Goal: Task Accomplishment & Management: Manage account settings

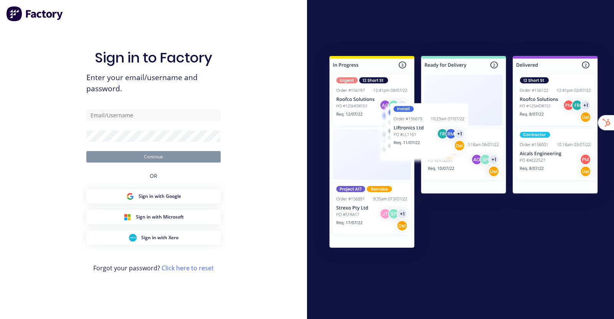
type input "[EMAIL_ADDRESS][DOMAIN_NAME]"
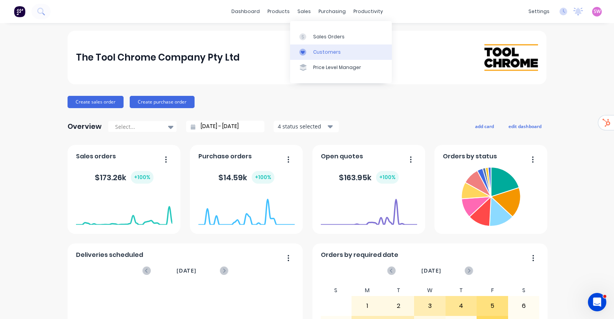
click at [332, 50] on div "Customers" at bounding box center [327, 52] width 28 height 7
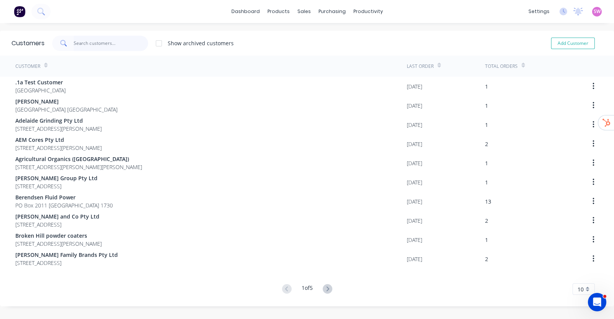
click at [98, 44] on input "text" at bounding box center [111, 43] width 75 height 15
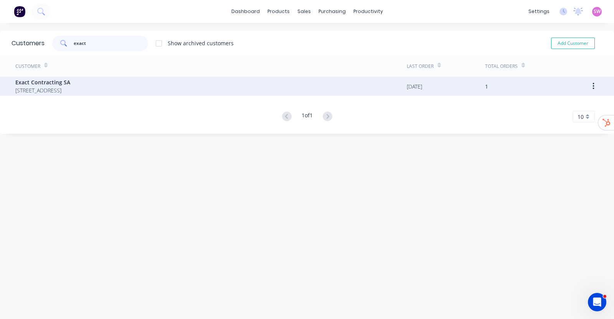
type input "exact"
click at [70, 87] on span "[STREET_ADDRESS]" at bounding box center [42, 90] width 55 height 8
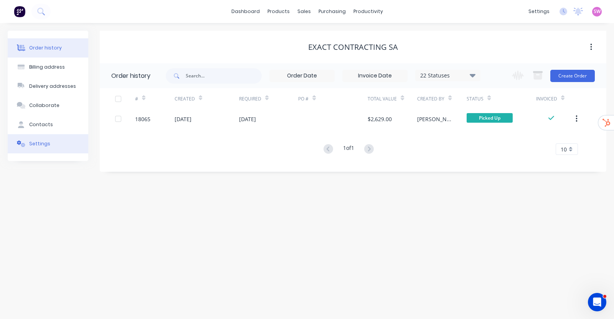
click at [38, 143] on div "Settings" at bounding box center [39, 144] width 21 height 7
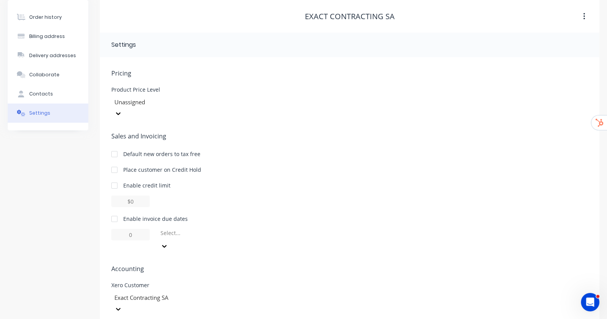
scroll to position [31, 0]
click at [60, 33] on div "Billing address" at bounding box center [47, 36] width 36 height 7
select select "AU"
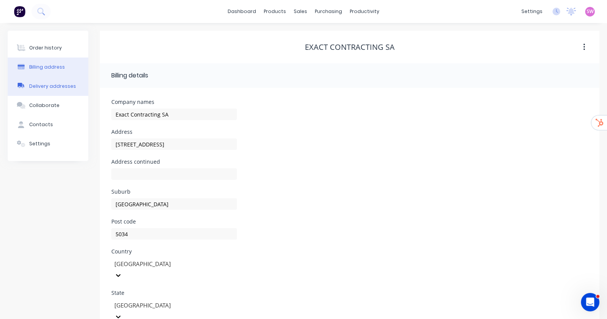
click at [54, 83] on div "Delivery addresses" at bounding box center [52, 86] width 47 height 7
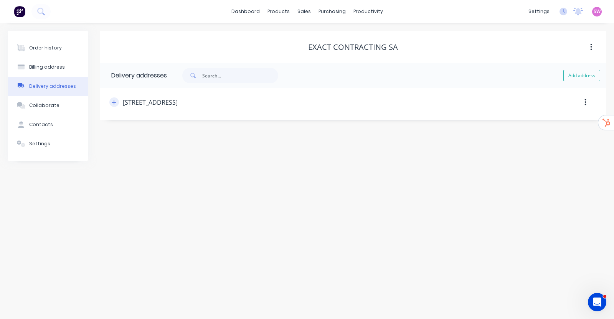
click at [112, 101] on icon "button" at bounding box center [114, 102] width 5 height 5
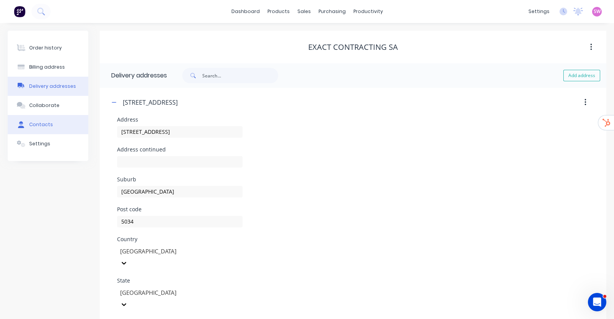
click at [54, 127] on button "Contacts" at bounding box center [48, 124] width 81 height 19
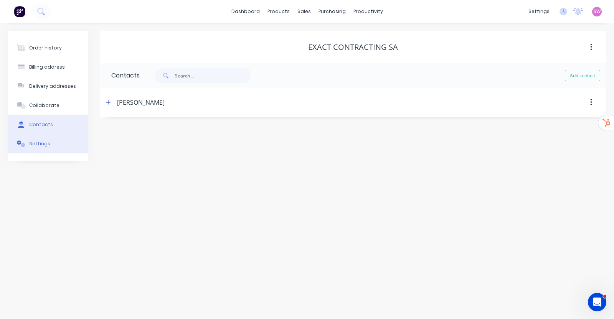
click at [46, 142] on div "Settings" at bounding box center [39, 144] width 21 height 7
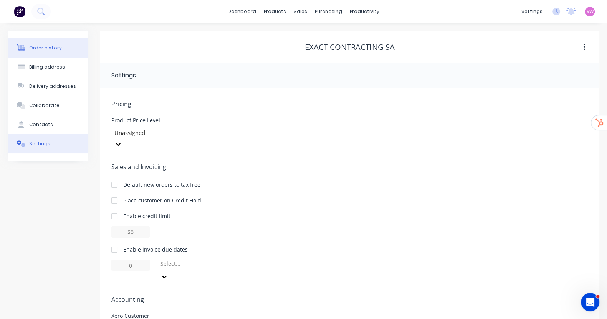
click at [47, 45] on div "Order history" at bounding box center [45, 48] width 33 height 7
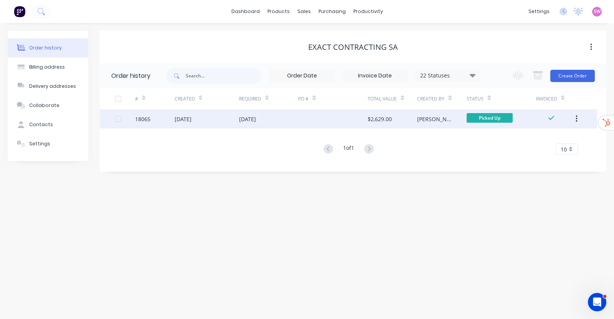
click at [381, 117] on div "$2,629.00" at bounding box center [380, 119] width 24 height 8
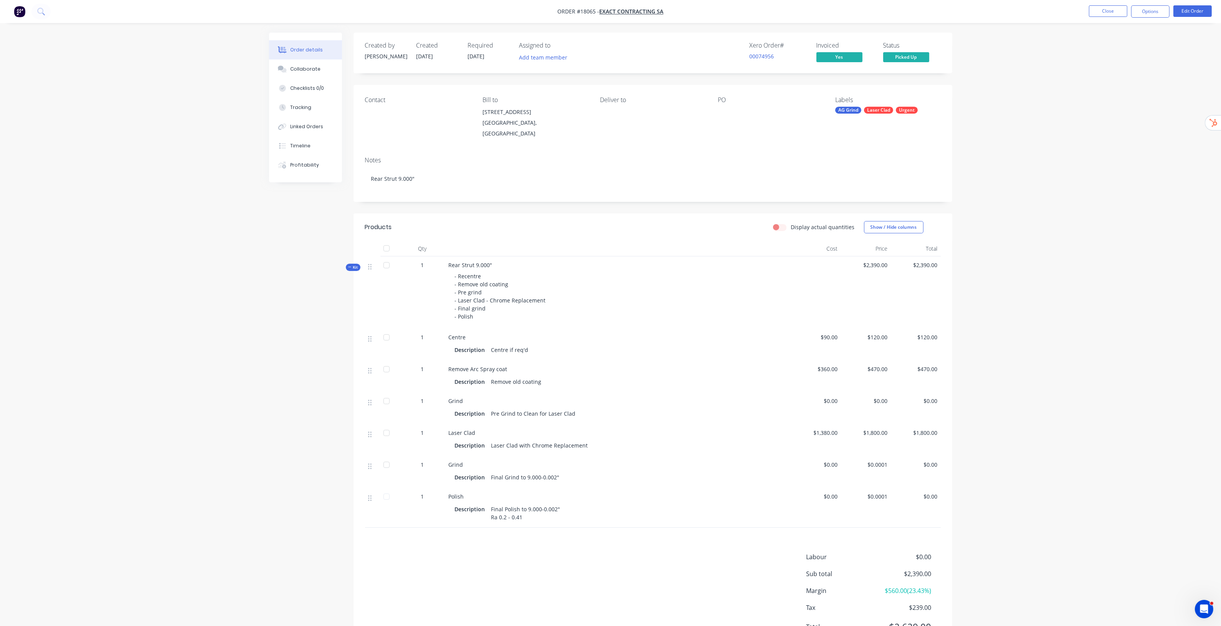
click at [614, 250] on div "Order details Collaborate Checklists 0/0 Tracking Linked Orders Timeline Profit…" at bounding box center [610, 332] width 1221 height 665
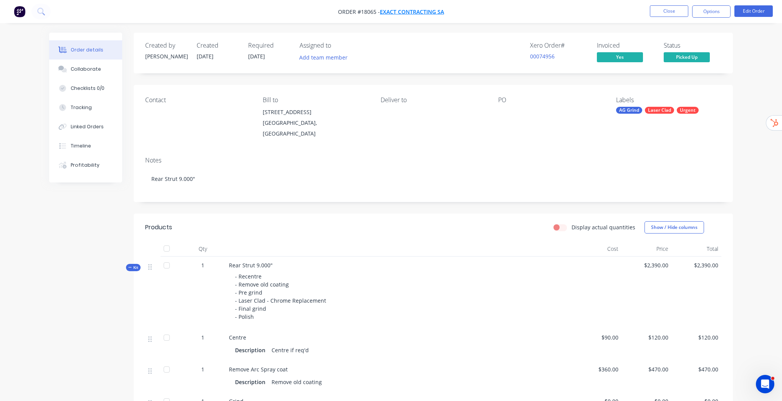
click at [415, 11] on span "Exact Contracting SA" at bounding box center [412, 11] width 64 height 7
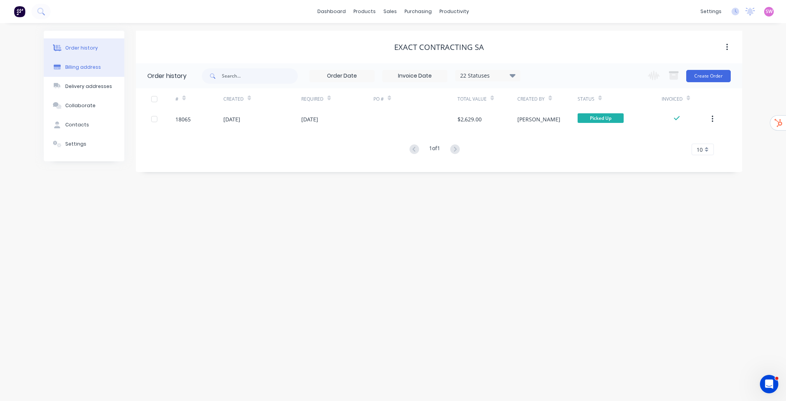
click at [86, 69] on div "Billing address" at bounding box center [83, 67] width 36 height 7
select select "AU"
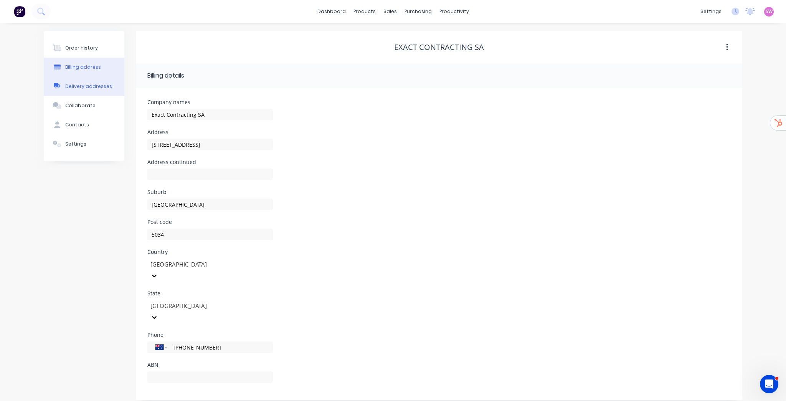
click at [82, 88] on div "Delivery addresses" at bounding box center [88, 86] width 47 height 7
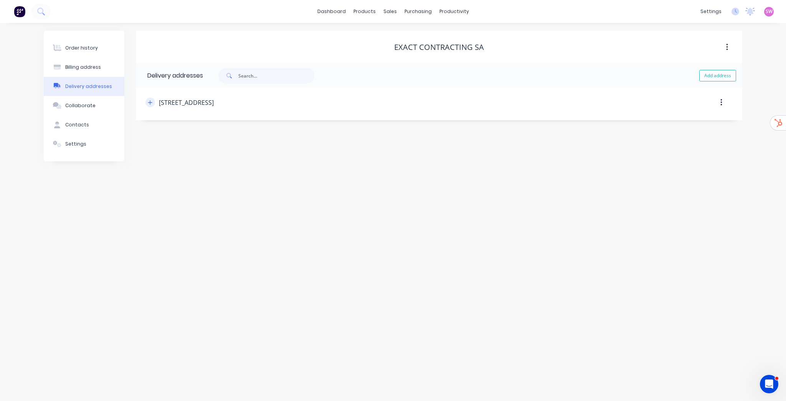
click at [150, 103] on icon "button" at bounding box center [150, 102] width 5 height 5
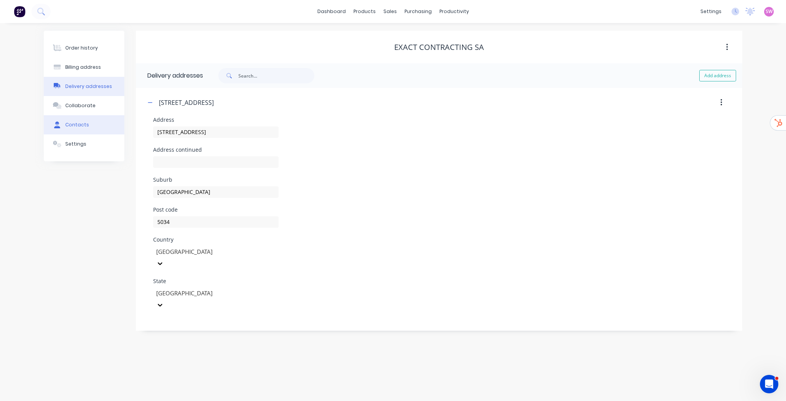
click at [79, 122] on div "Contacts" at bounding box center [77, 124] width 24 height 7
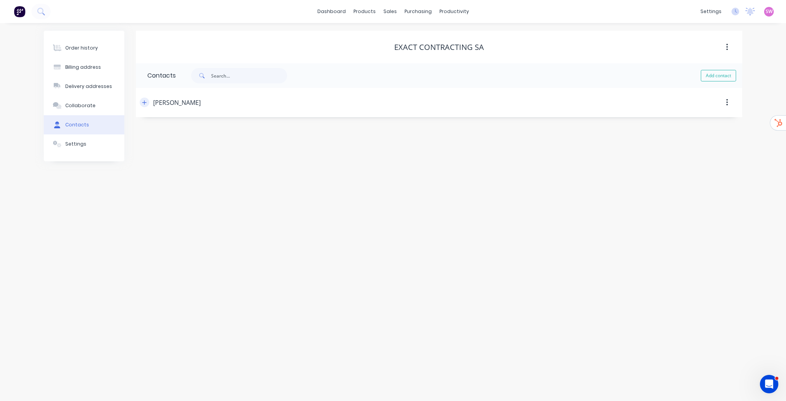
click at [144, 101] on icon "button" at bounding box center [144, 102] width 5 height 5
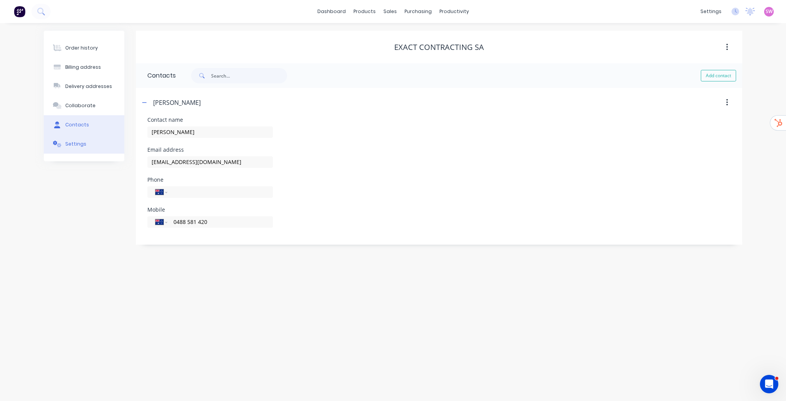
click at [80, 146] on div "Settings" at bounding box center [75, 144] width 21 height 7
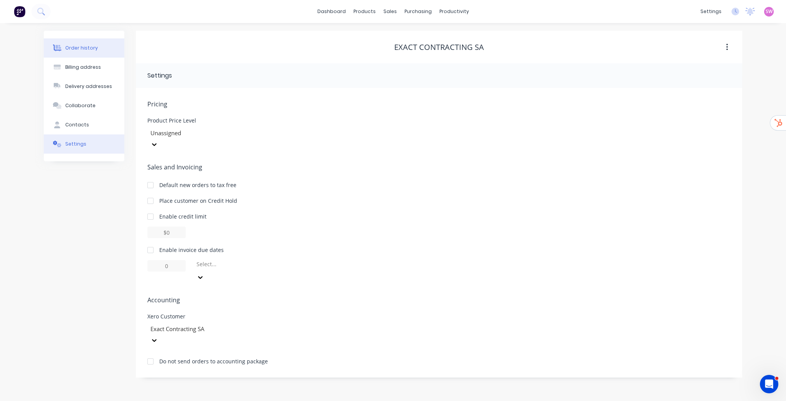
click at [81, 50] on div "Order history" at bounding box center [81, 48] width 33 height 7
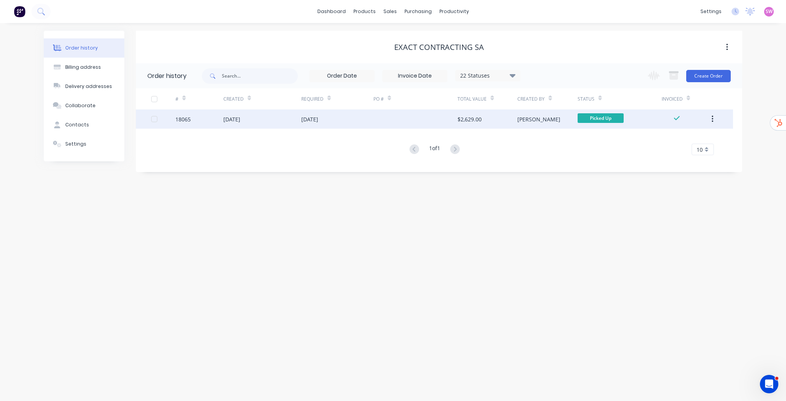
click at [553, 120] on div "[PERSON_NAME]" at bounding box center [548, 118] width 60 height 19
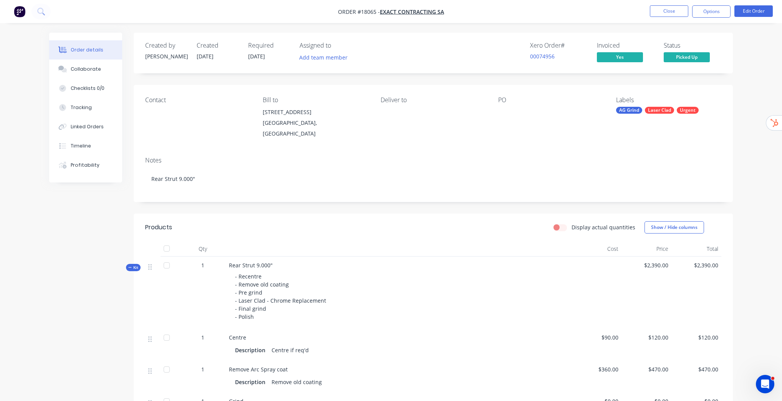
drag, startPoint x: 263, startPoint y: 111, endPoint x: 369, endPoint y: 127, distance: 107.1
click at [369, 127] on div "Contact Bill to [STREET_ADDRESS] Deliver to PO Labels AG Grind Laser Clad Urgent" at bounding box center [433, 118] width 599 height 66
click at [547, 55] on link "00074956" at bounding box center [542, 56] width 25 height 7
click at [614, 179] on div "Order details Collaborate Checklists 0/0 Tracking Linked Orders Timeline Profit…" at bounding box center [391, 332] width 782 height 665
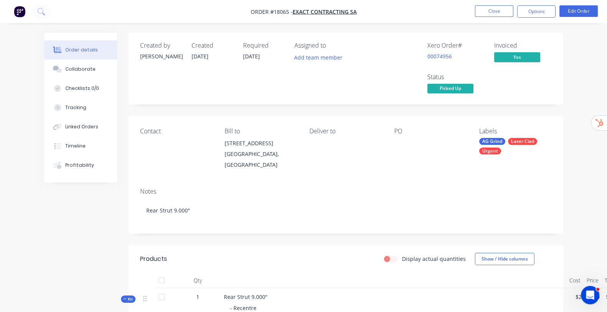
click at [202, 15] on nav "Order #18065 - Exact Contracting SA Close Options Edit Order" at bounding box center [303, 11] width 607 height 23
click at [592, 294] on icon "Open Intercom Messenger" at bounding box center [589, 294] width 13 height 13
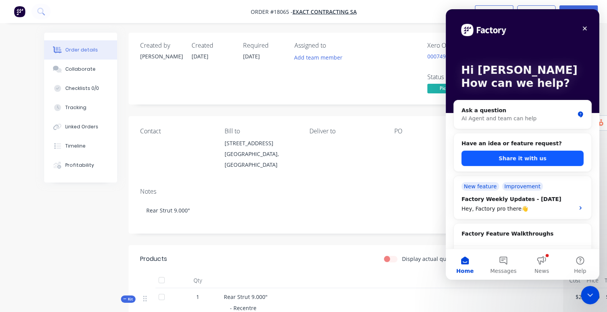
click at [545, 157] on button "Share it with us" at bounding box center [523, 158] width 122 height 15
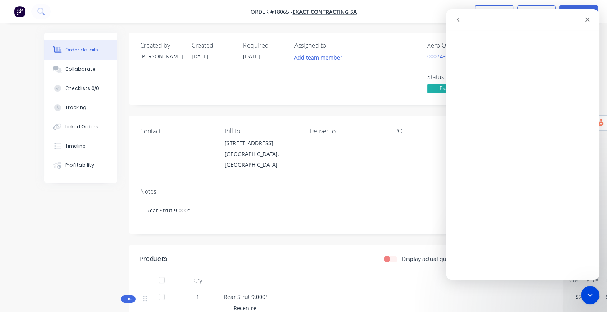
click at [412, 18] on nav "Order #18065 - Exact Contracting SA Close Options Edit Order" at bounding box center [303, 11] width 607 height 23
click at [588, 290] on icon "Close Intercom Messenger" at bounding box center [588, 293] width 9 height 9
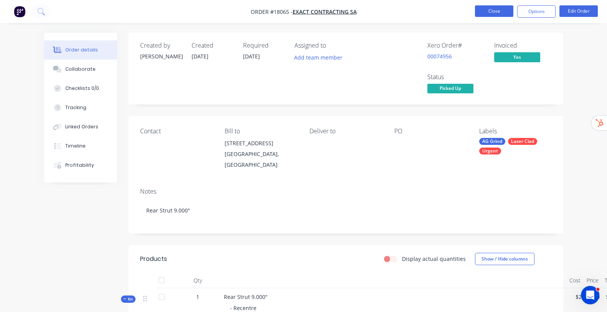
click at [497, 16] on button "Close" at bounding box center [494, 11] width 38 height 12
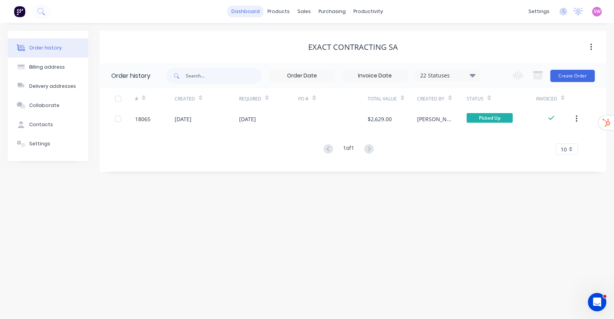
click at [241, 9] on link "dashboard" at bounding box center [246, 12] width 36 height 12
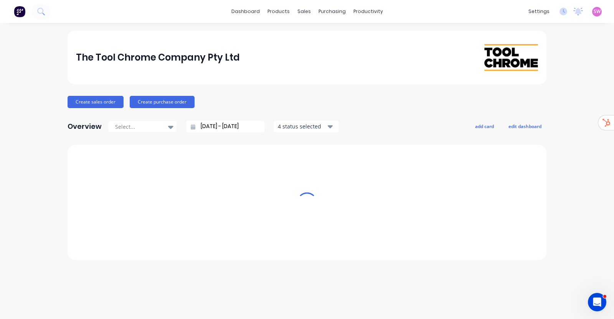
click at [595, 13] on div "settings No new notifications [PERSON_NAME] all as read You have no notificatio…" at bounding box center [569, 12] width 89 height 12
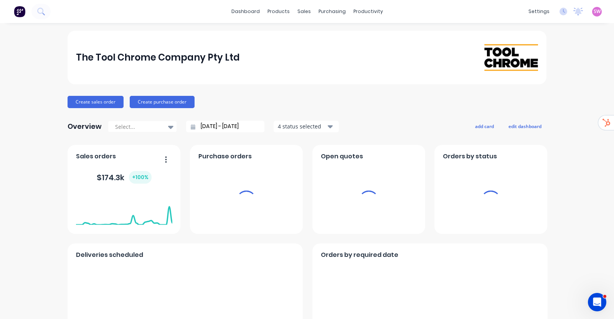
click at [594, 14] on span "SW" at bounding box center [597, 11] width 7 height 7
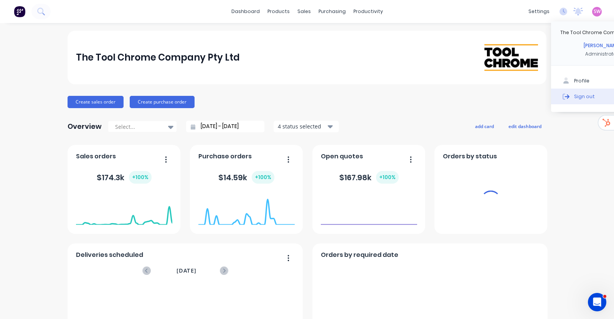
click at [574, 99] on div "Sign out" at bounding box center [584, 96] width 21 height 7
click at [574, 96] on div "Sign out" at bounding box center [584, 96] width 21 height 7
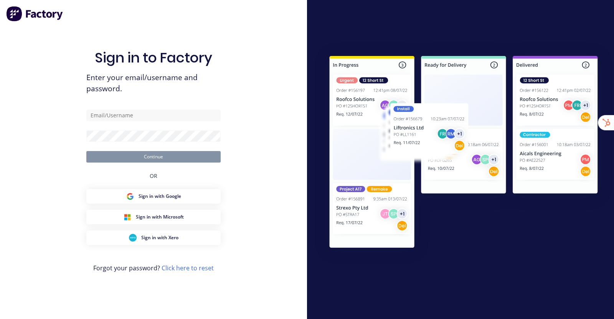
type input "[EMAIL_ADDRESS][DOMAIN_NAME]"
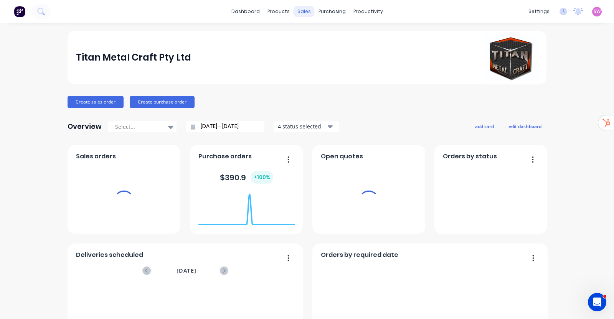
click at [301, 10] on div "sales" at bounding box center [304, 12] width 21 height 12
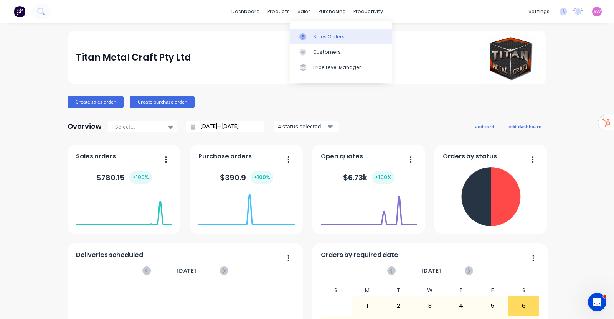
click at [311, 38] on link "Sales Orders" at bounding box center [341, 36] width 102 height 15
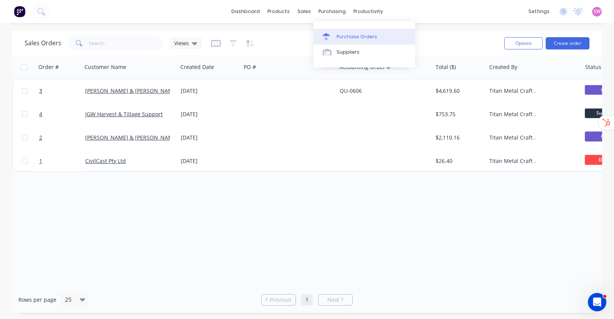
click at [350, 44] on link "Purchase Orders" at bounding box center [365, 36] width 102 height 15
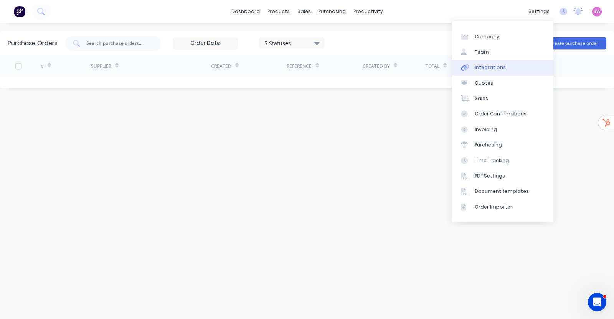
click at [509, 67] on link "Integrations" at bounding box center [503, 67] width 102 height 15
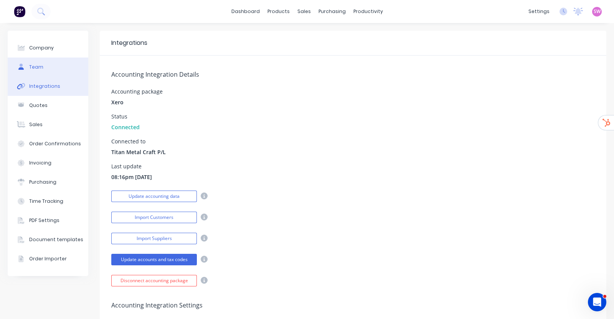
click at [39, 66] on div "Team" at bounding box center [36, 67] width 14 height 7
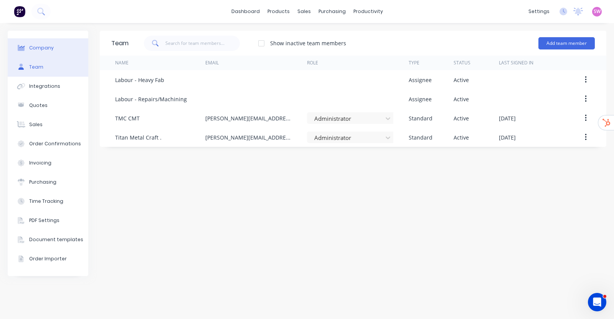
click at [44, 43] on button "Company" at bounding box center [48, 47] width 81 height 19
select select "AU"
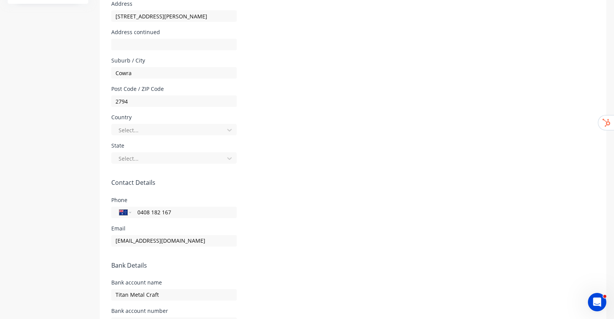
scroll to position [288, 0]
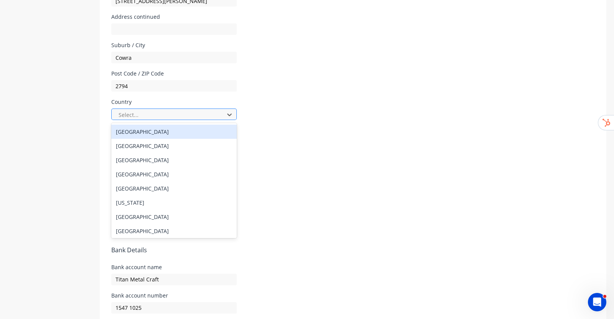
click at [209, 113] on div at bounding box center [169, 115] width 103 height 10
click at [134, 134] on div "[GEOGRAPHIC_DATA]" at bounding box center [174, 132] width 126 height 14
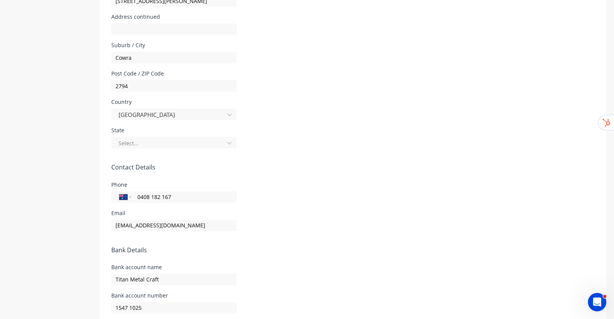
click at [177, 136] on div "Select..." at bounding box center [174, 141] width 126 height 13
click at [176, 141] on div at bounding box center [169, 144] width 103 height 10
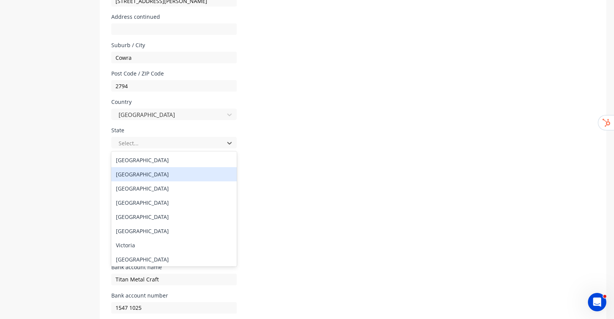
click at [157, 172] on div "New South Wales" at bounding box center [174, 174] width 126 height 14
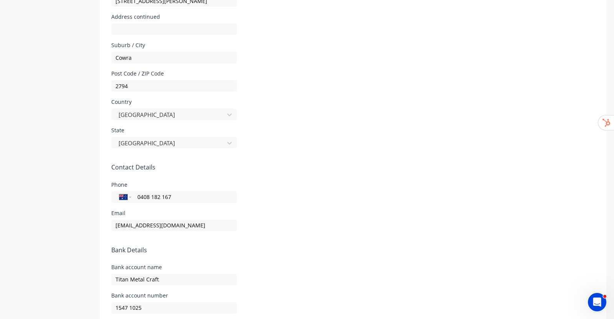
click at [318, 111] on div "Country Australia" at bounding box center [353, 109] width 484 height 21
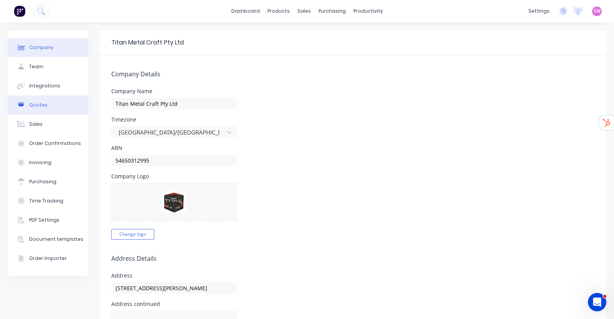
scroll to position [0, 0]
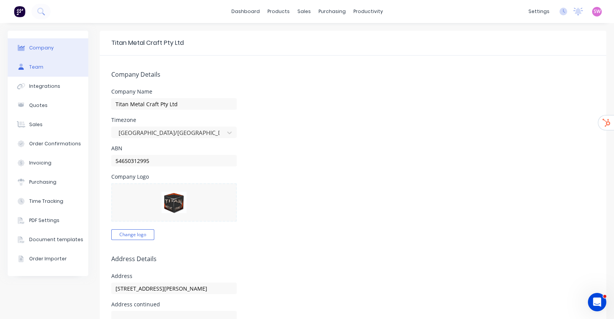
click at [33, 66] on div "Team" at bounding box center [36, 67] width 14 height 7
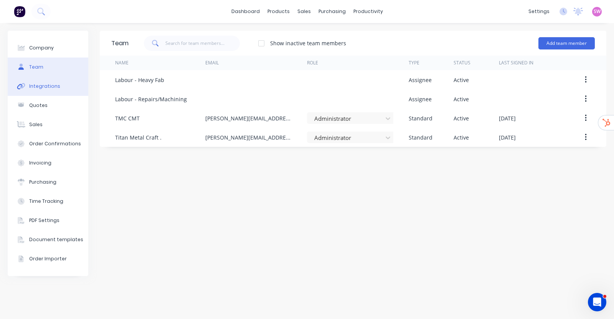
click at [50, 85] on div "Integrations" at bounding box center [44, 86] width 31 height 7
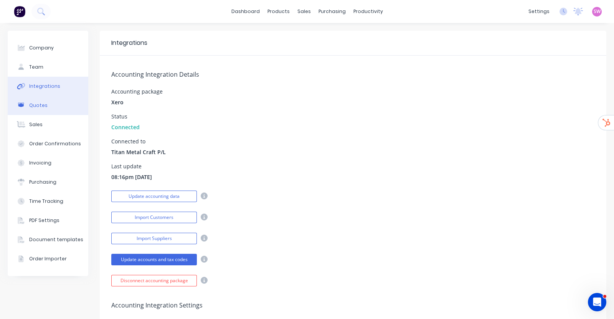
click at [43, 104] on div "Quotes" at bounding box center [38, 105] width 18 height 7
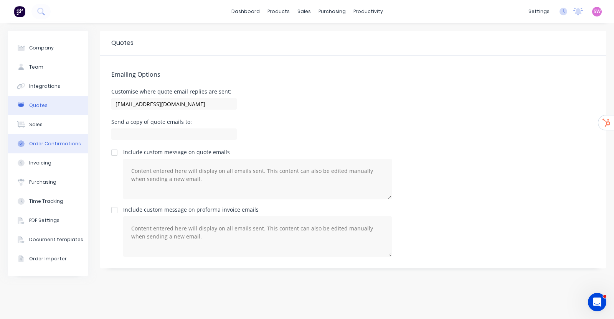
click at [40, 139] on button "Order Confirmations" at bounding box center [48, 143] width 81 height 19
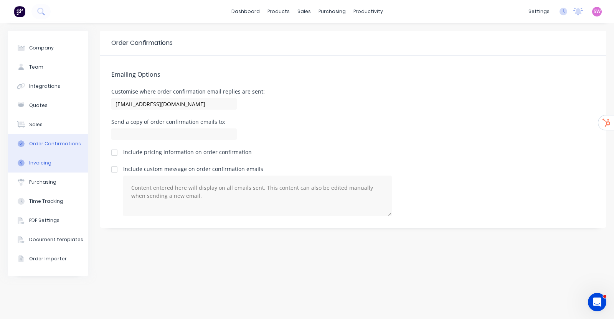
click at [57, 159] on button "Invoicing" at bounding box center [48, 163] width 81 height 19
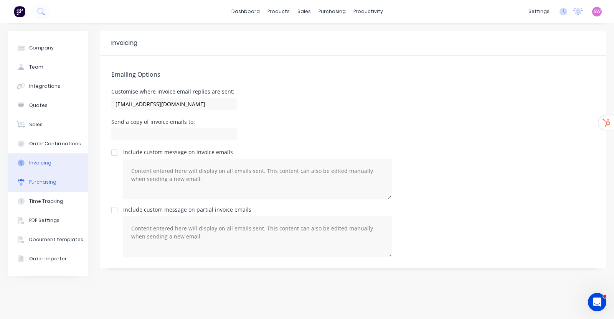
click at [54, 178] on button "Purchasing" at bounding box center [48, 182] width 81 height 19
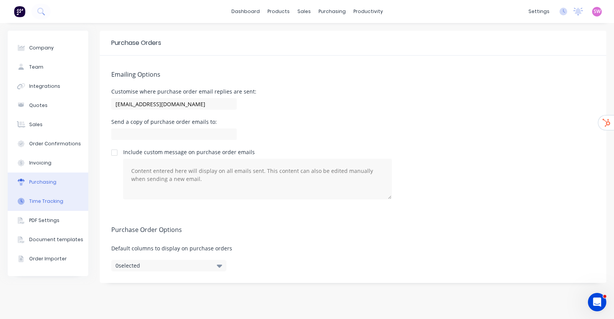
drag, startPoint x: 60, startPoint y: 200, endPoint x: 58, endPoint y: 204, distance: 4.0
click at [60, 200] on div "Time Tracking" at bounding box center [46, 201] width 34 height 7
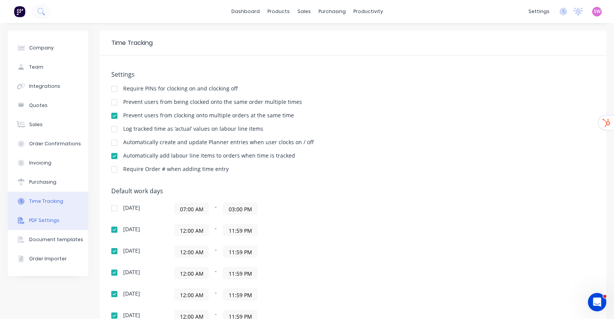
click at [52, 216] on button "PDF Settings" at bounding box center [48, 220] width 81 height 19
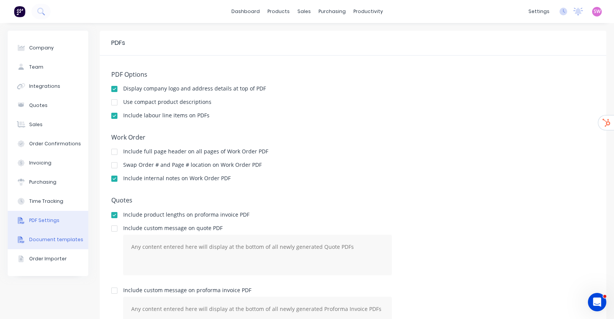
click at [50, 233] on button "Document templates" at bounding box center [48, 239] width 81 height 19
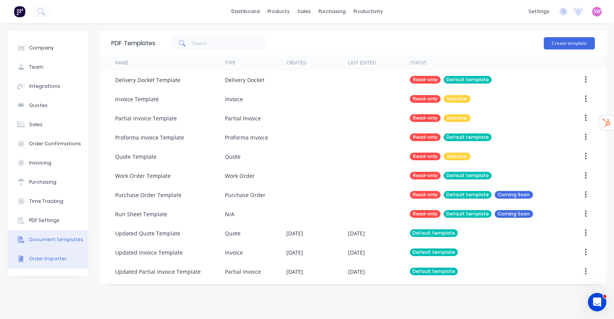
click at [37, 258] on div "Order Importer" at bounding box center [48, 259] width 38 height 7
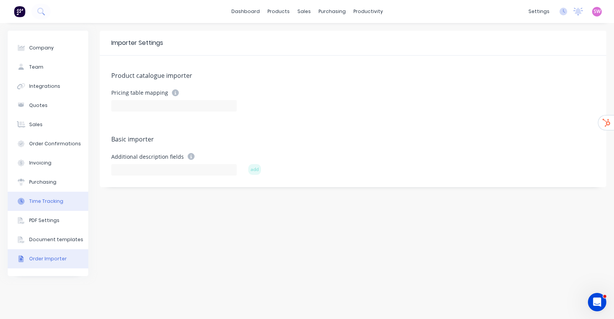
click at [46, 207] on button "Time Tracking" at bounding box center [48, 201] width 81 height 19
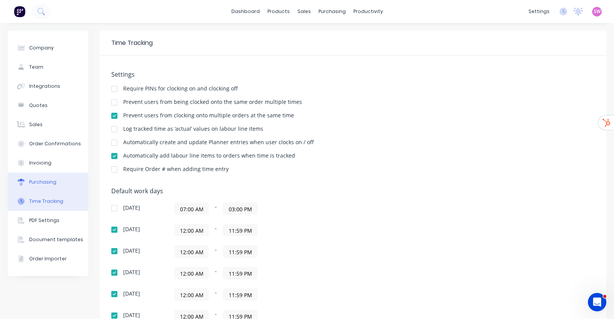
click at [49, 180] on div "Purchasing" at bounding box center [42, 182] width 27 height 7
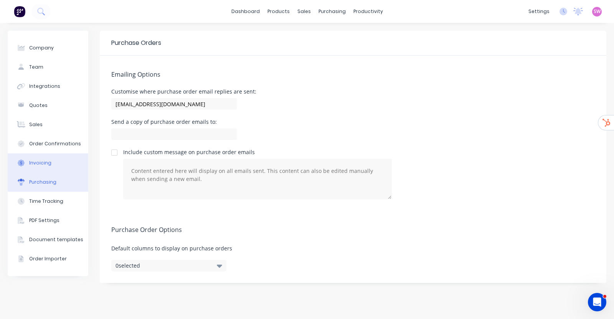
click at [48, 158] on button "Invoicing" at bounding box center [48, 163] width 81 height 19
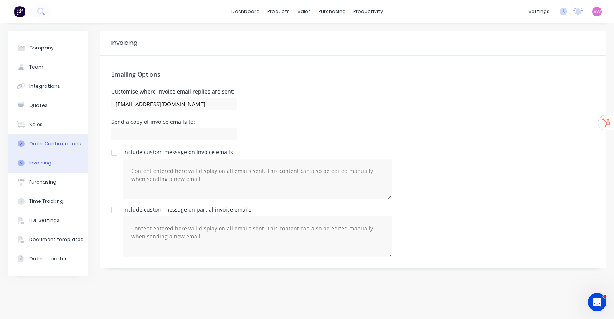
click at [45, 139] on button "Order Confirmations" at bounding box center [48, 143] width 81 height 19
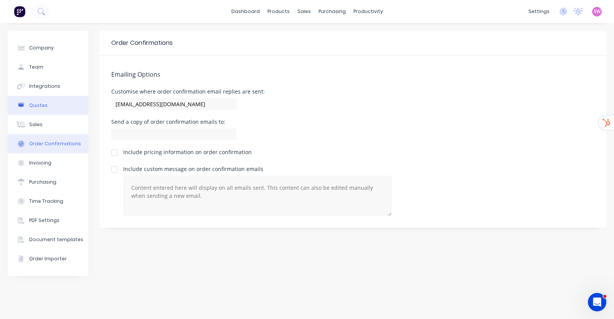
click at [41, 106] on div "Quotes" at bounding box center [38, 105] width 18 height 7
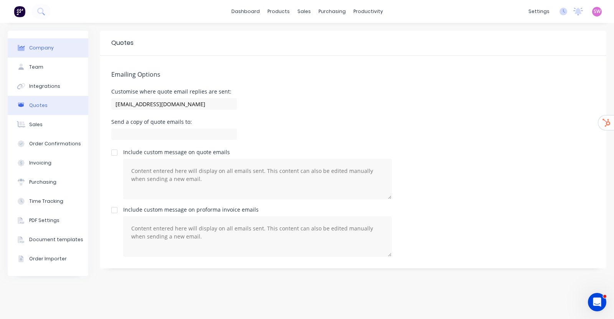
click at [48, 55] on button "Company" at bounding box center [48, 47] width 81 height 19
select select "AU"
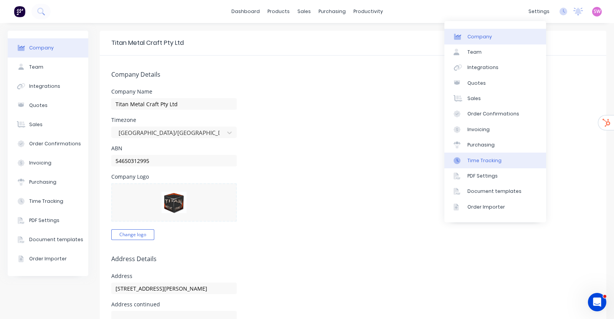
click at [509, 158] on link "Time Tracking" at bounding box center [496, 160] width 102 height 15
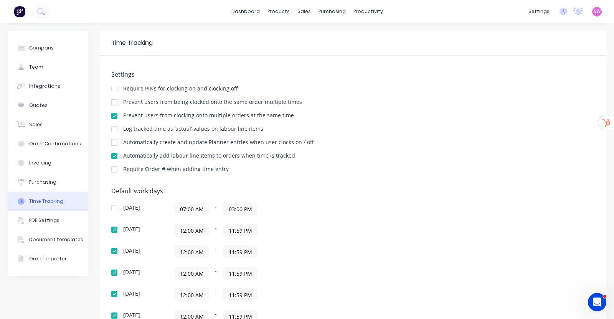
click at [116, 130] on div at bounding box center [114, 129] width 15 height 15
click at [450, 129] on div "Log tracked time as ‘actual’ values on labour line items" at bounding box center [353, 129] width 484 height 7
click at [115, 155] on div at bounding box center [114, 156] width 15 height 15
click at [395, 140] on div "Automatically create and update Planner entries when user clocks on / off" at bounding box center [353, 143] width 484 height 7
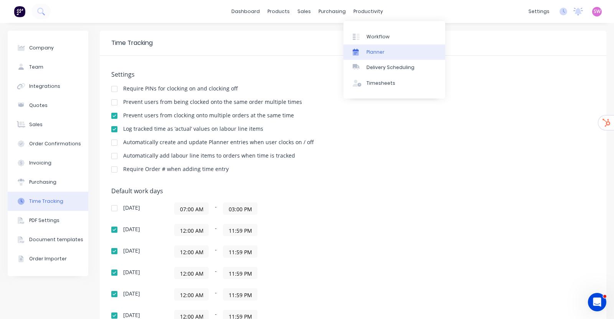
click at [374, 49] on div "Planner" at bounding box center [376, 52] width 18 height 7
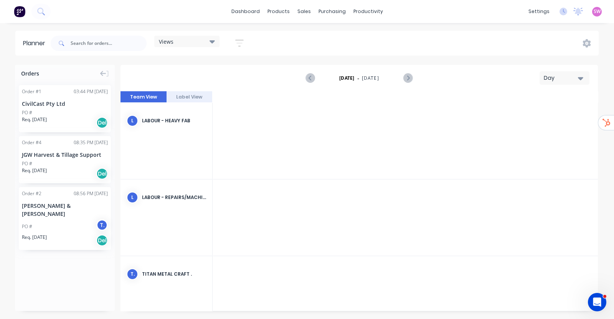
scroll to position [0, 1843]
click at [240, 40] on icon "button" at bounding box center [239, 43] width 8 height 7
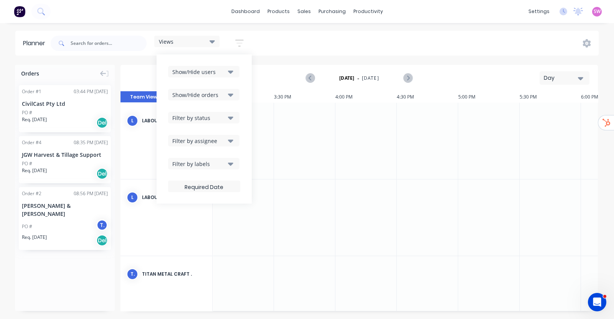
click at [228, 67] on button "Show/Hide users" at bounding box center [203, 72] width 71 height 12
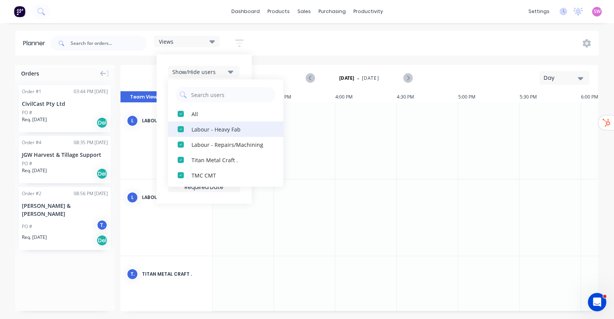
click at [206, 129] on div "Labour - Heavy Fab" at bounding box center [230, 129] width 77 height 8
click at [207, 131] on div "Labour - Repairs/Machining" at bounding box center [230, 129] width 77 height 8
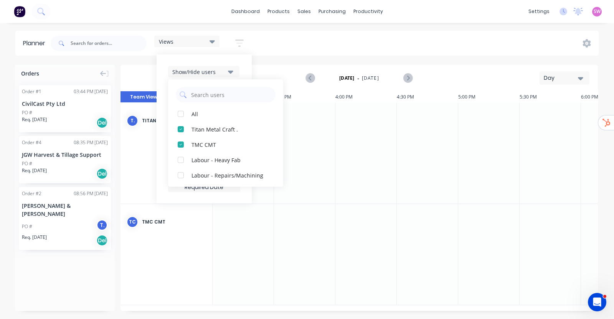
click at [281, 43] on div "Views Save new view None (Default) edit Show/Hide users All Titan Metal Craft .…" at bounding box center [324, 43] width 550 height 23
